Goal: Task Accomplishment & Management: Manage account settings

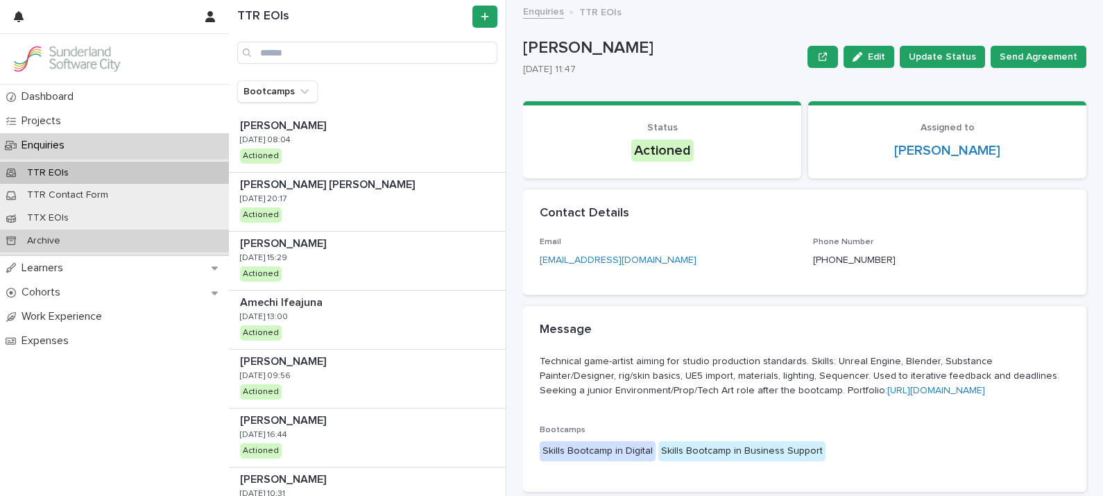
scroll to position [1406, 0]
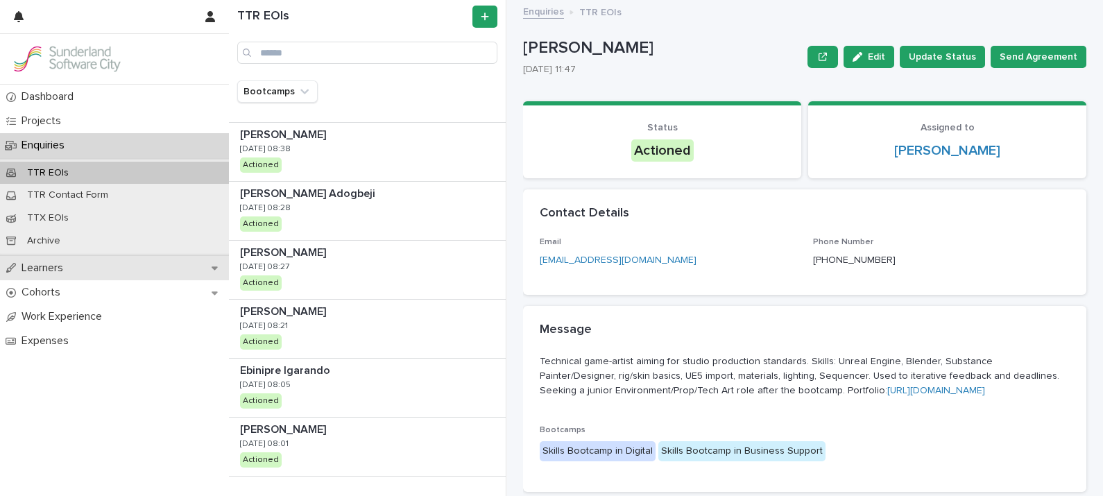
click at [38, 272] on p "Learners" at bounding box center [45, 268] width 58 height 13
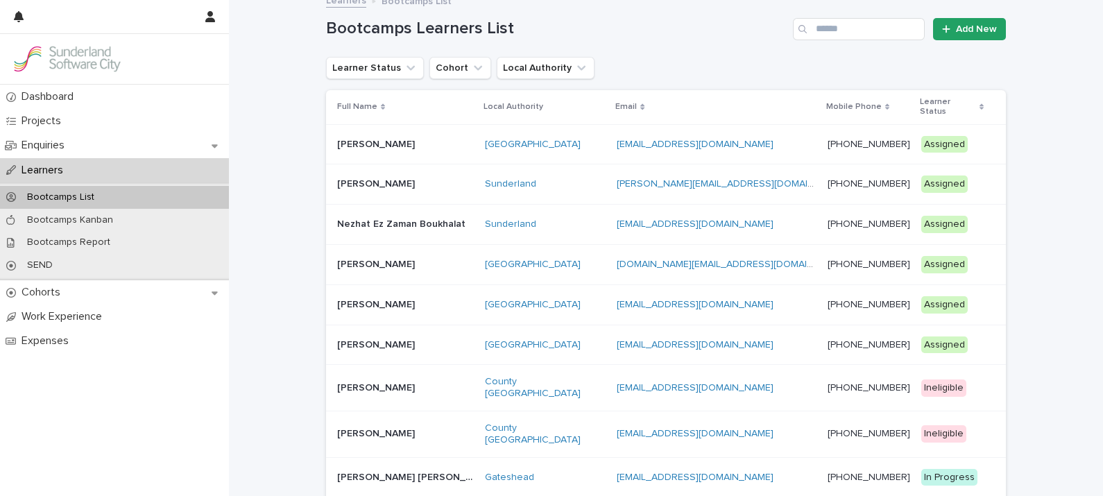
scroll to position [7, 0]
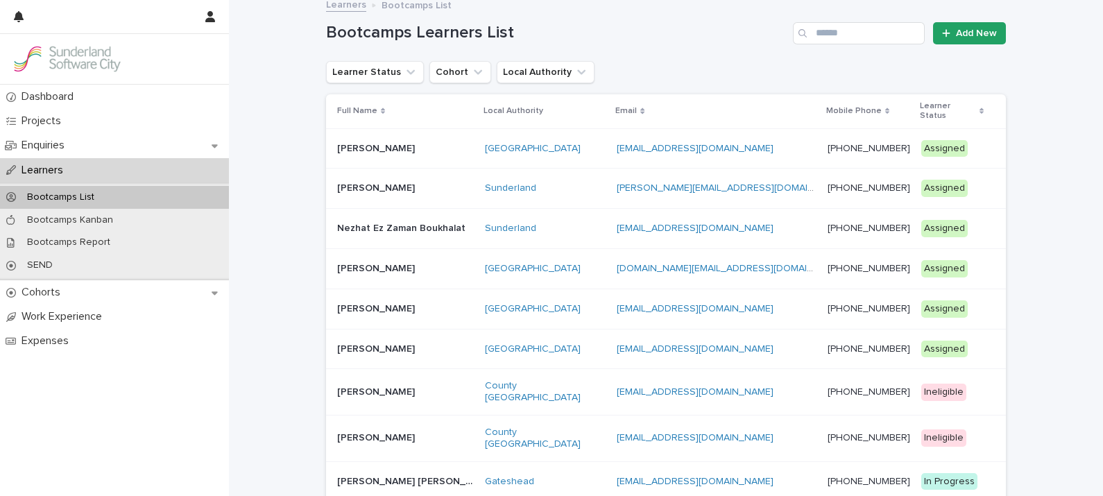
click at [920, 108] on p "Learner Status" at bounding box center [948, 112] width 56 height 26
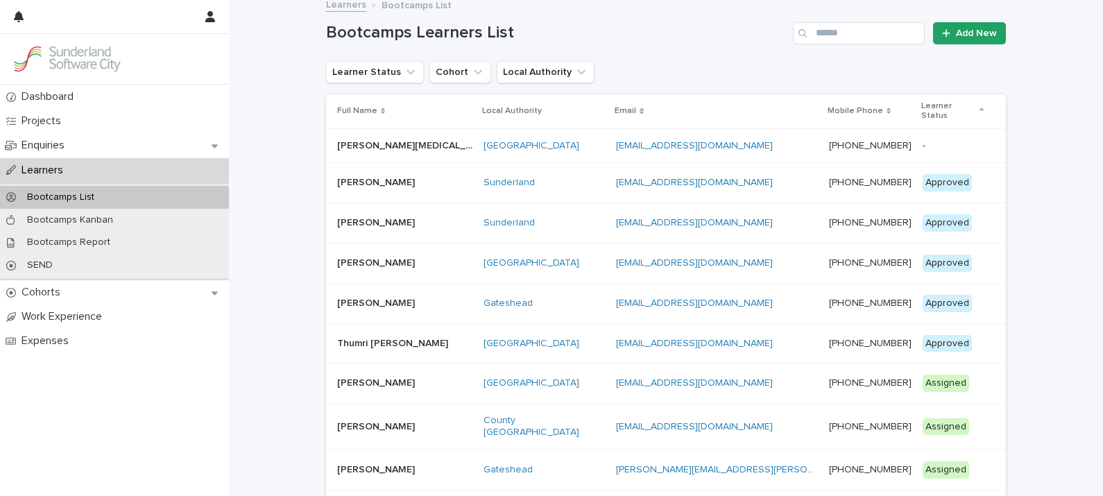
click at [933, 108] on p "Learner Status" at bounding box center [948, 112] width 55 height 26
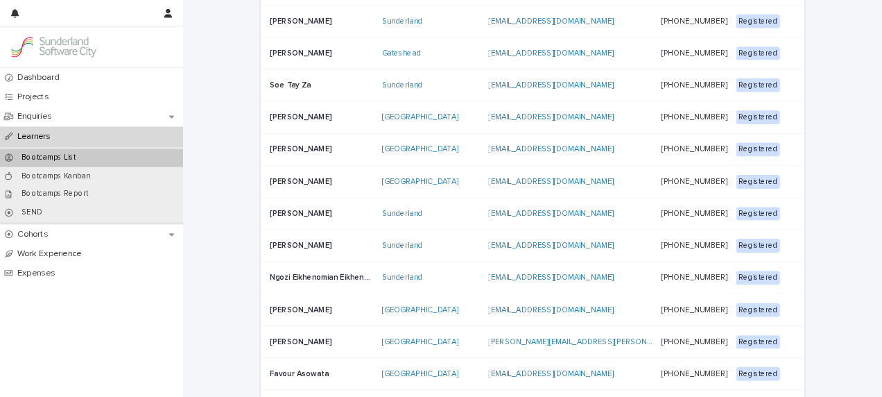
scroll to position [916, 0]
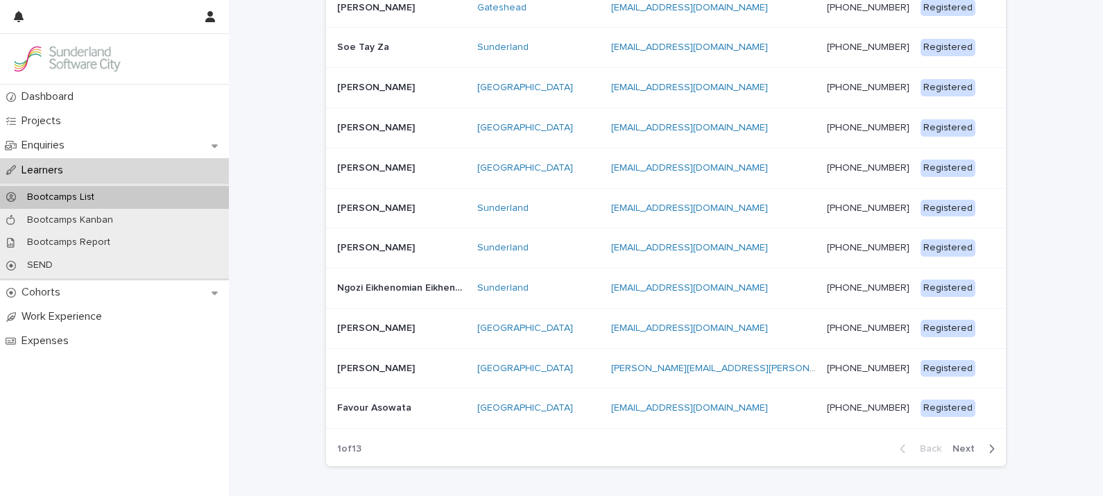
click at [952, 444] on span "Next" at bounding box center [967, 449] width 31 height 10
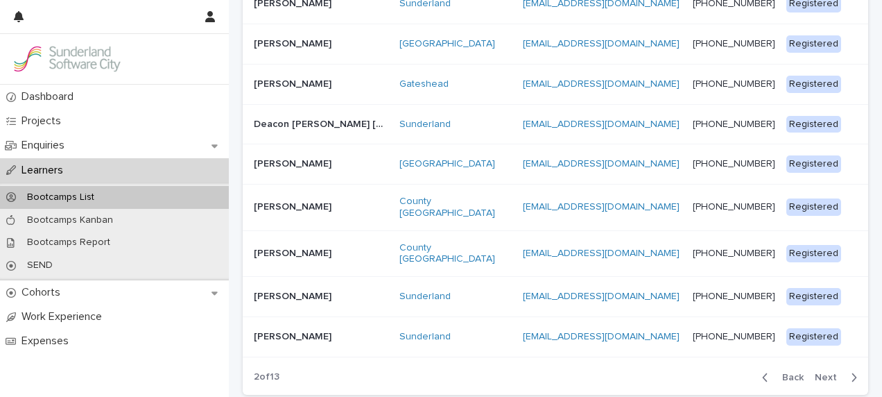
scroll to position [1009, 0]
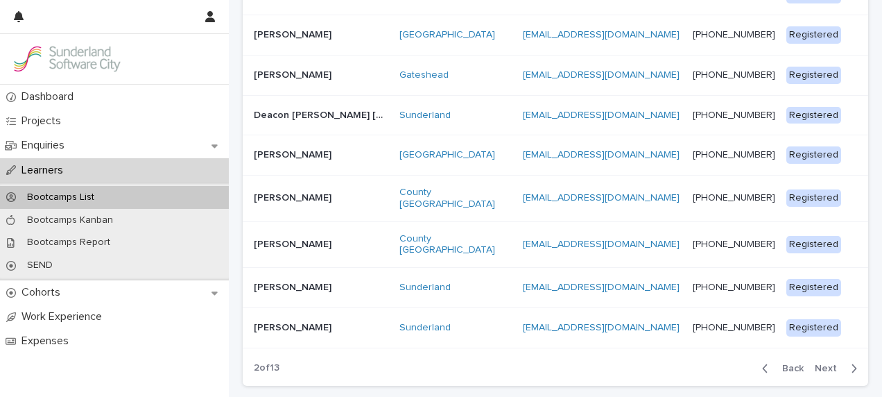
click at [821, 363] on span "Next" at bounding box center [830, 368] width 31 height 10
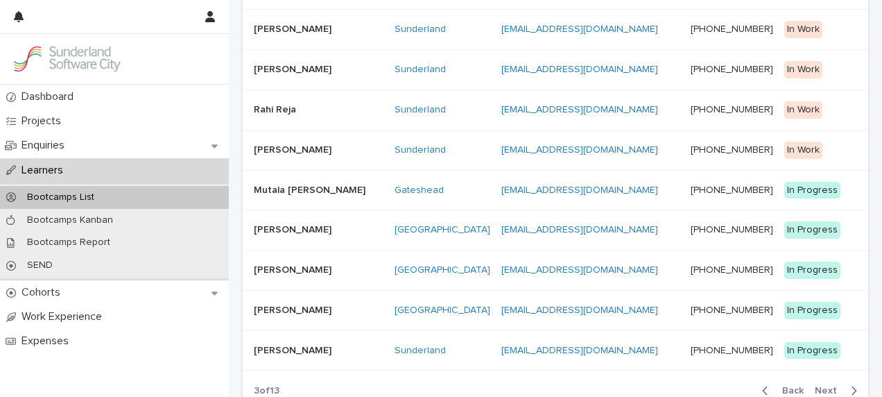
scroll to position [971, 0]
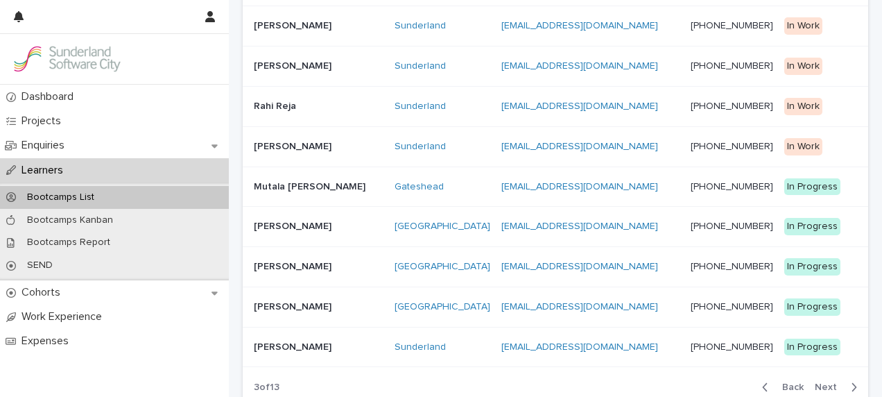
click at [318, 221] on p at bounding box center [319, 227] width 130 height 12
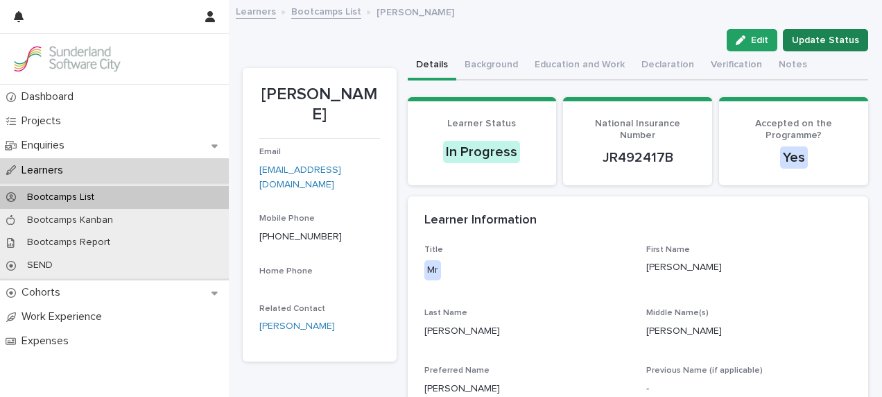
click at [817, 29] on button "Update Status" at bounding box center [825, 40] width 85 height 22
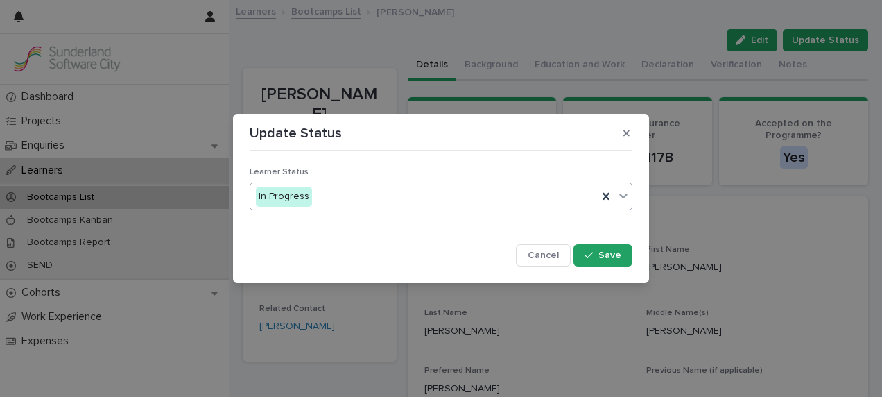
click at [443, 198] on div "In Progress" at bounding box center [424, 196] width 348 height 23
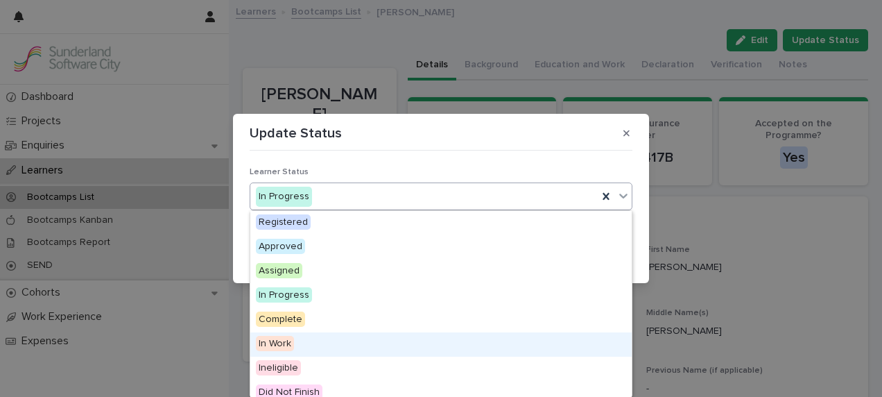
click at [302, 345] on div "In Work" at bounding box center [441, 344] width 382 height 24
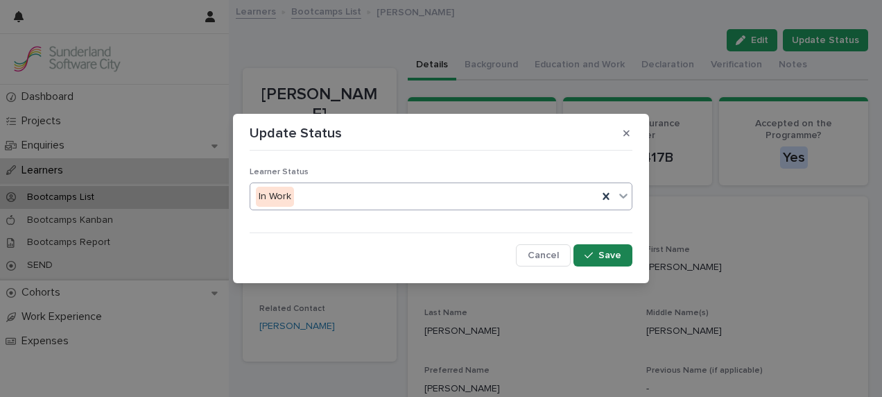
click at [606, 262] on button "Save" at bounding box center [603, 255] width 59 height 22
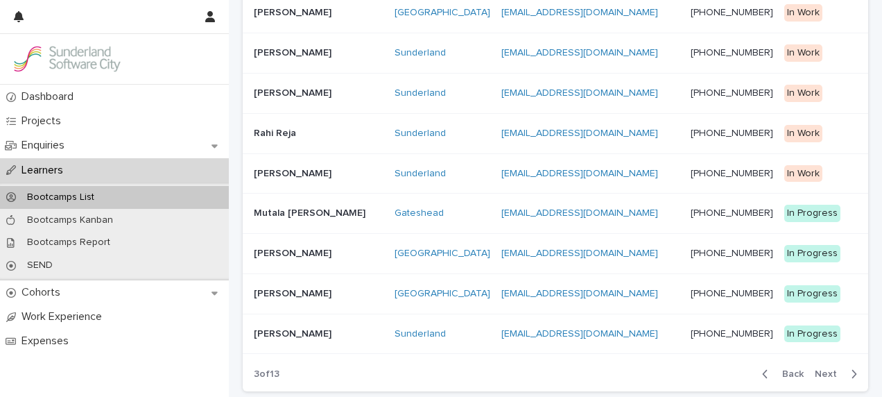
scroll to position [1002, 0]
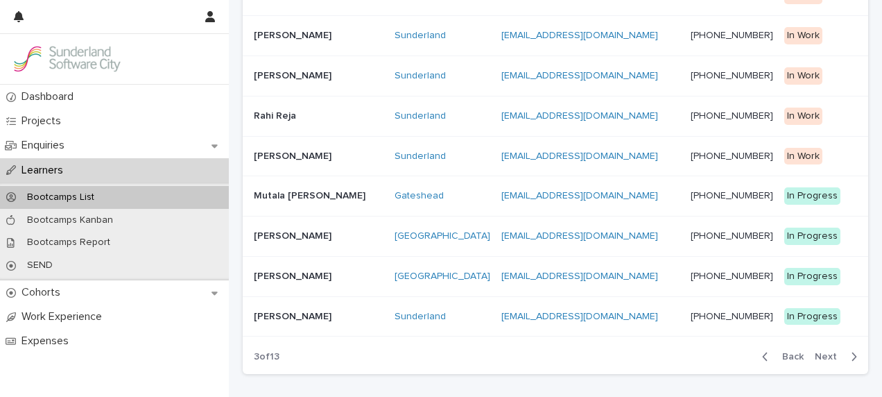
click at [816, 352] on span "Next" at bounding box center [830, 357] width 31 height 10
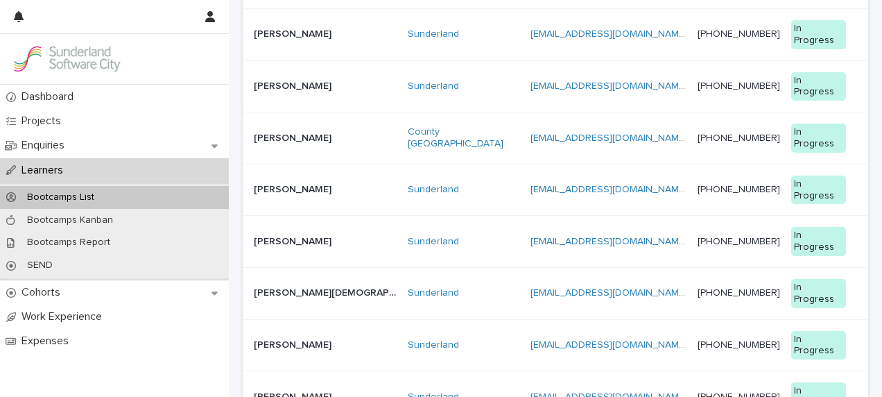
scroll to position [1052, 0]
